Goal: Find specific page/section: Find specific page/section

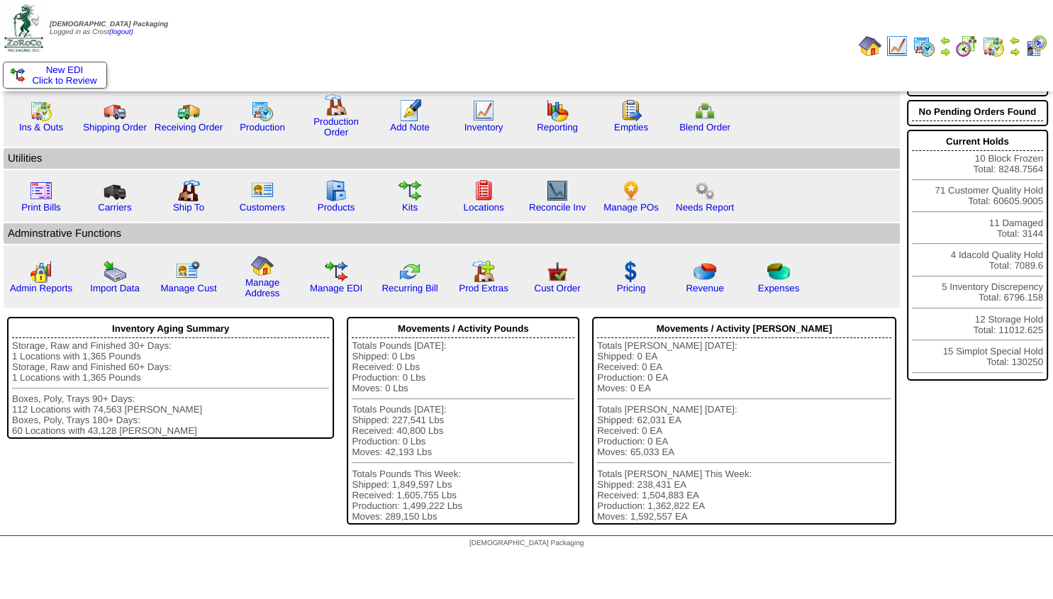
click at [1014, 54] on img at bounding box center [1014, 51] width 11 height 11
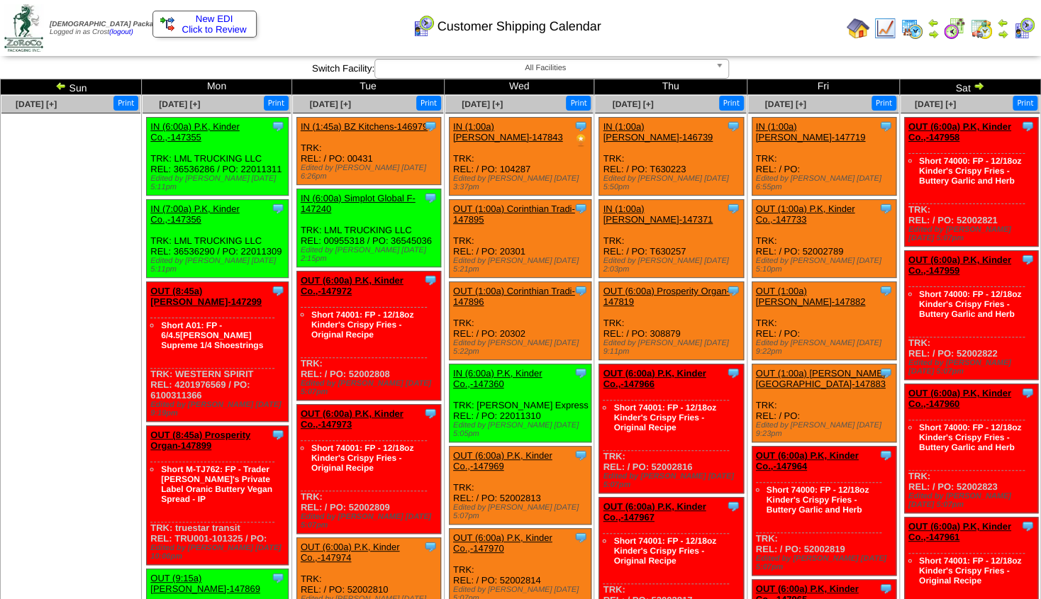
click at [65, 84] on img at bounding box center [60, 85] width 11 height 11
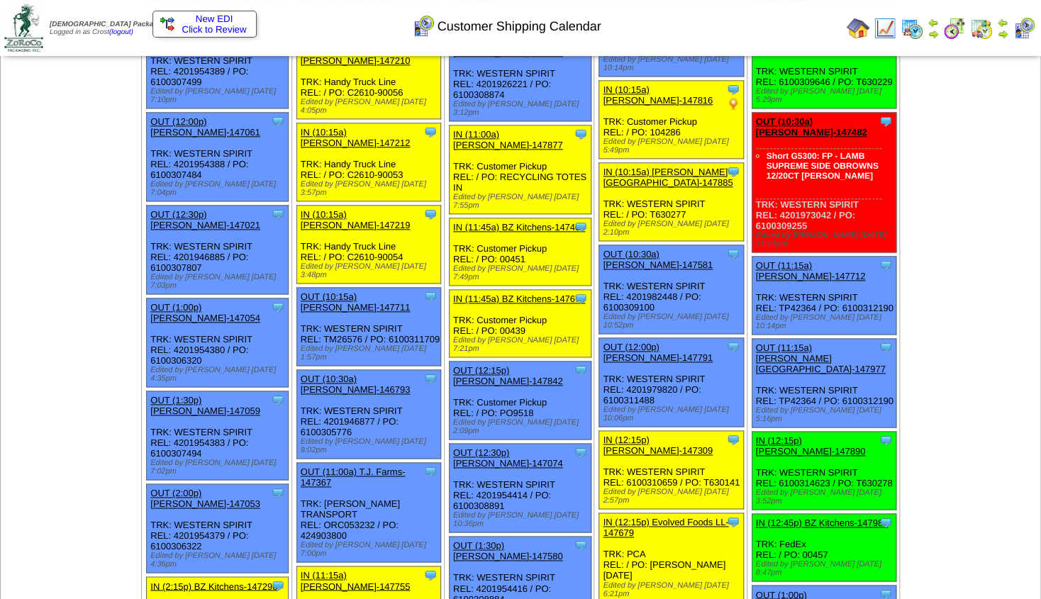
scroll to position [612, 0]
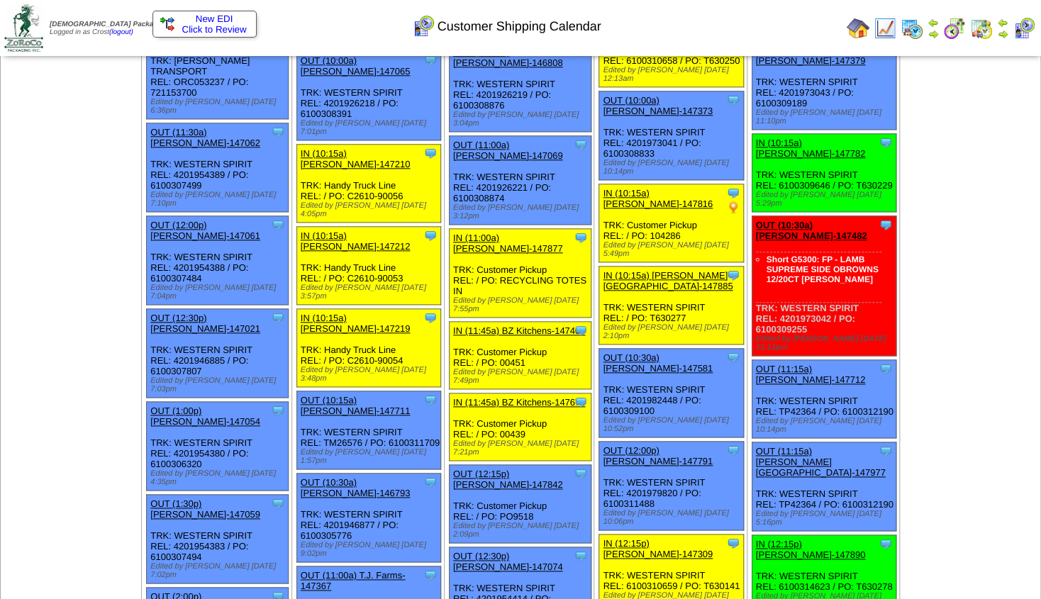
click at [933, 33] on img at bounding box center [932, 33] width 11 height 11
